Goal: Find specific page/section: Find specific page/section

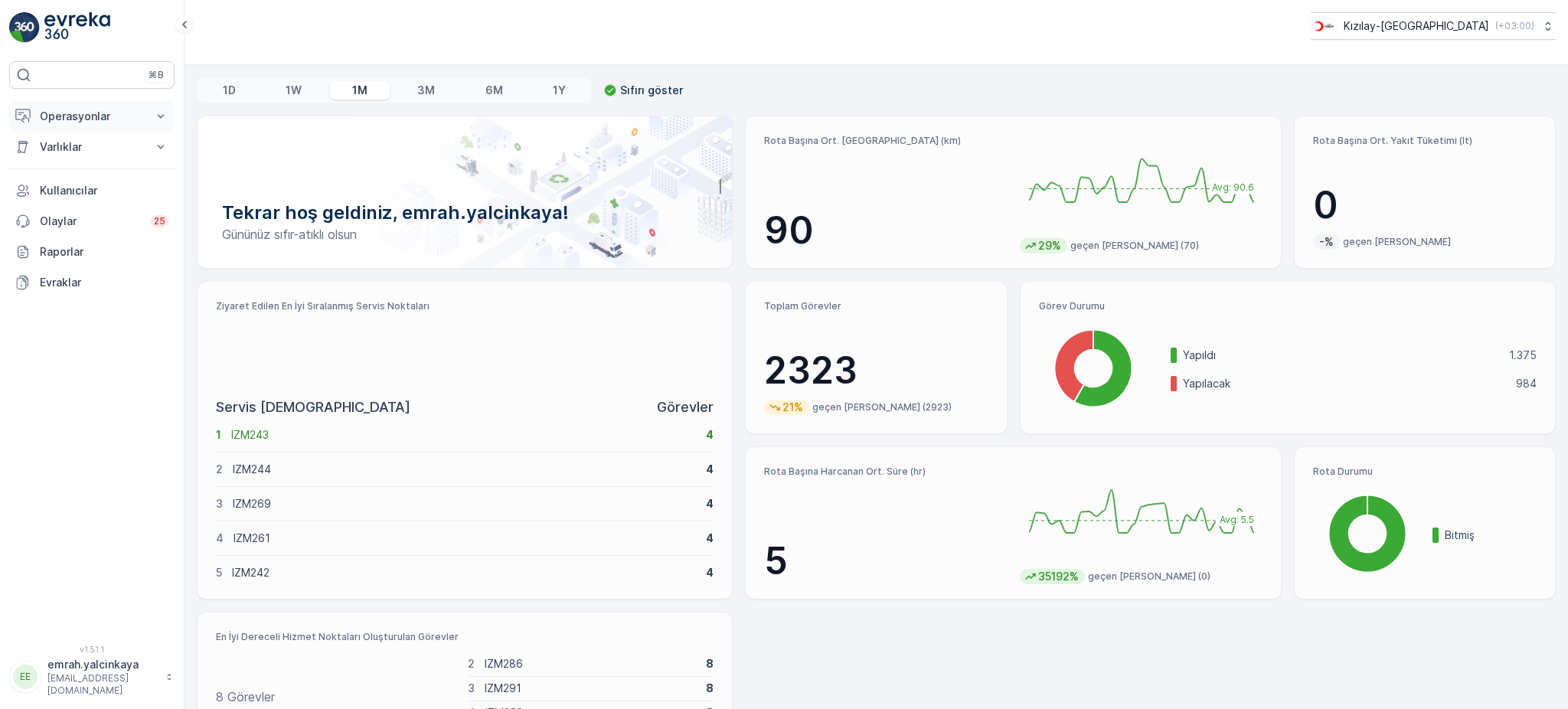
click at [56, 117] on p "Operasyonlar" at bounding box center [91, 116] width 104 height 15
click at [117, 188] on p "Rotalar & Görevler" at bounding box center [86, 185] width 95 height 15
